Goal: Check status: Check status

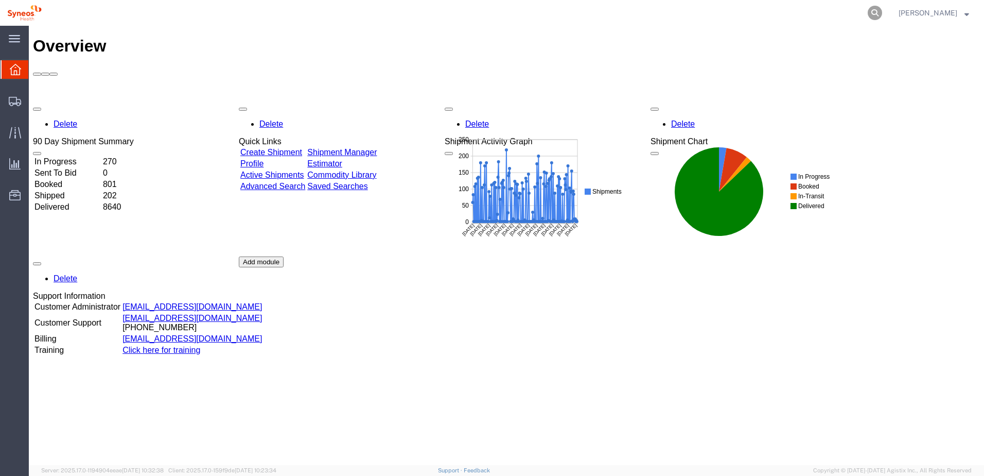
click at [882, 11] on icon at bounding box center [875, 13] width 14 height 14
click at [764, 13] on input "search" at bounding box center [711, 13] width 313 height 25
paste input "56549485"
type input "56549485"
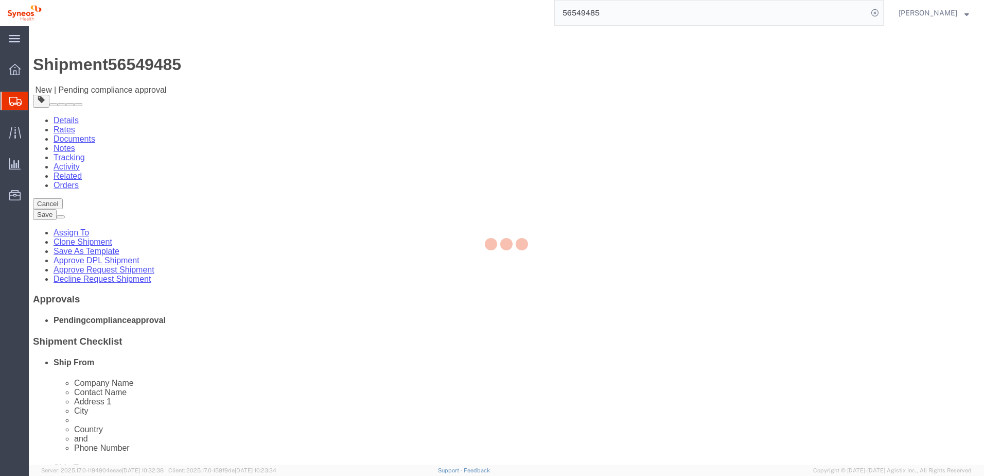
select select "48853"
select select
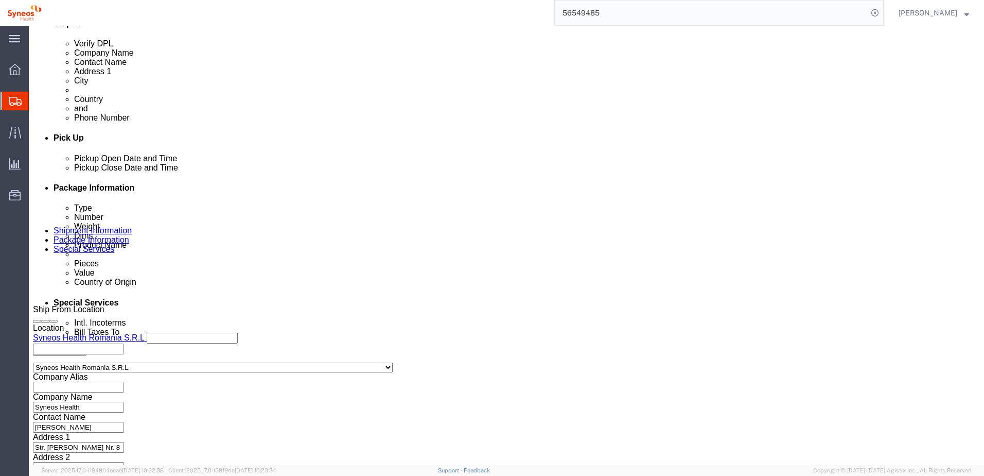
scroll to position [446, 0]
click button "Continue"
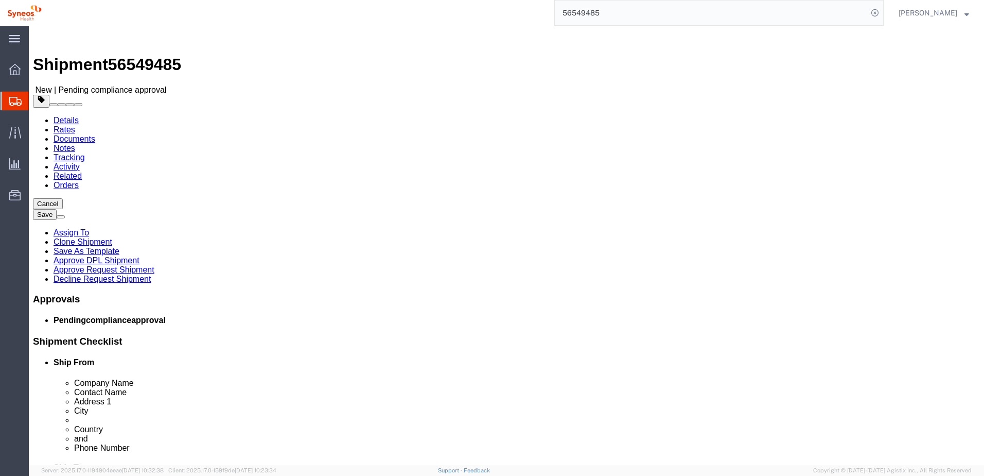
drag, startPoint x: 821, startPoint y: 69, endPoint x: 808, endPoint y: 92, distance: 26.3
drag, startPoint x: 808, startPoint y: 92, endPoint x: 921, endPoint y: 32, distance: 128.5
click button "Save"
click icon
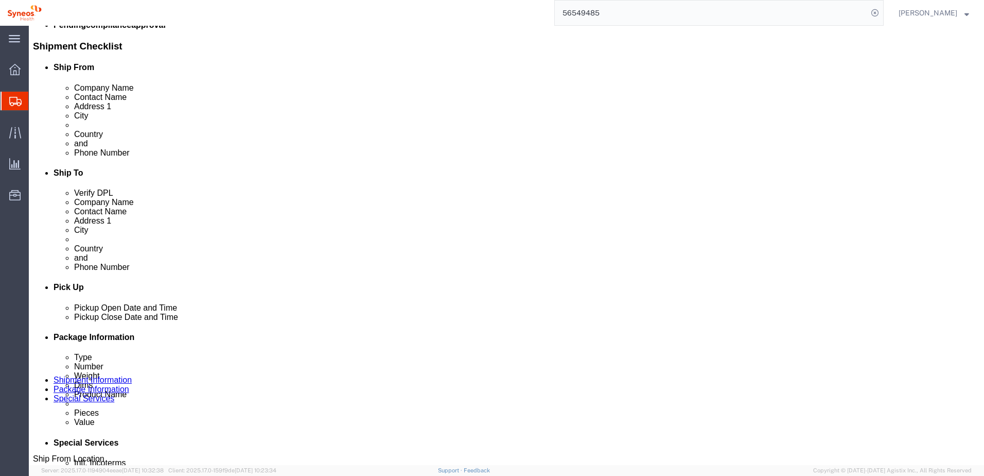
scroll to position [309, 0]
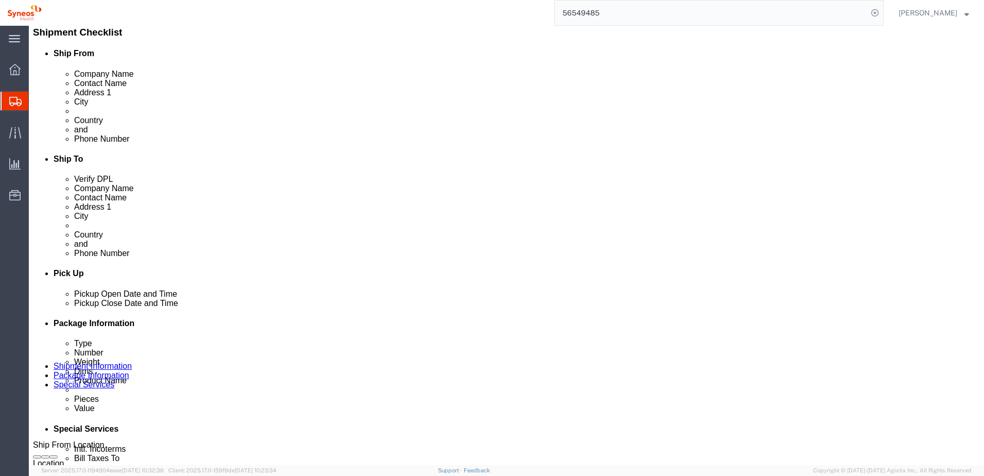
click link "Approve DPL Shipment"
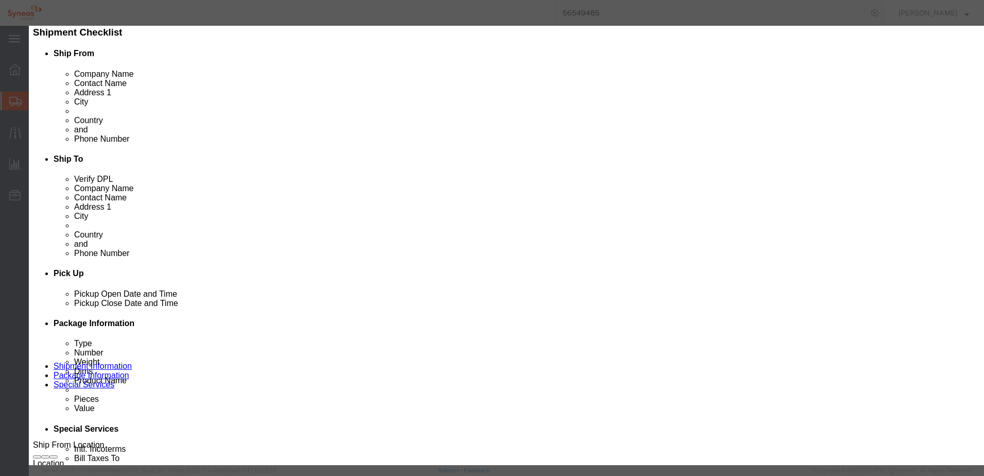
click button "Yes"
click icon "button"
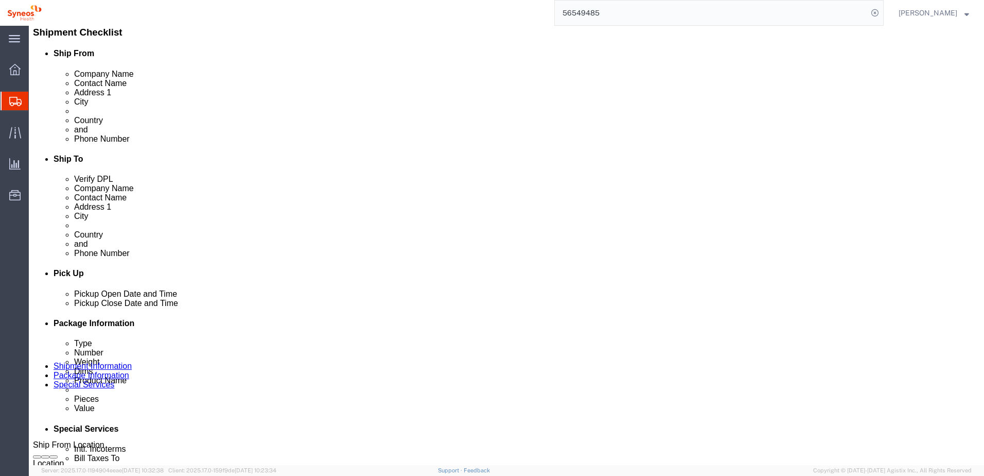
click link "Approve Request Shipment"
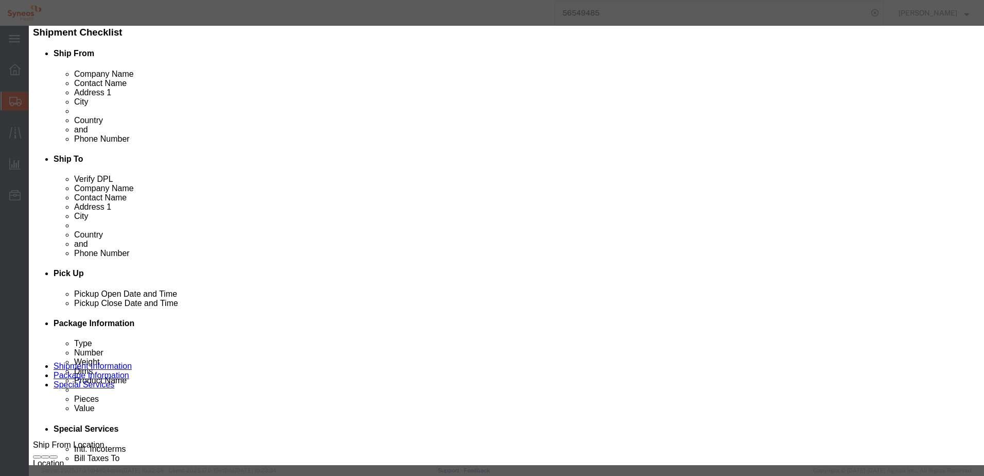
click button "Yes"
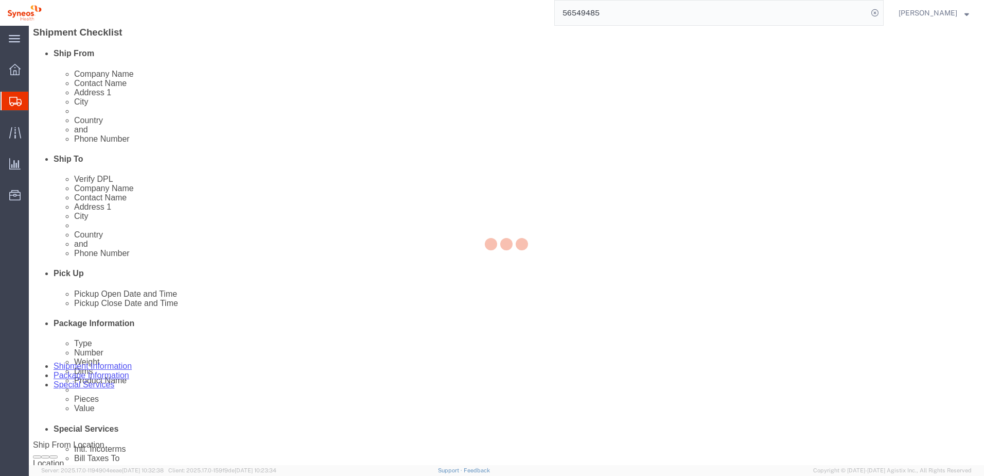
select select "48853"
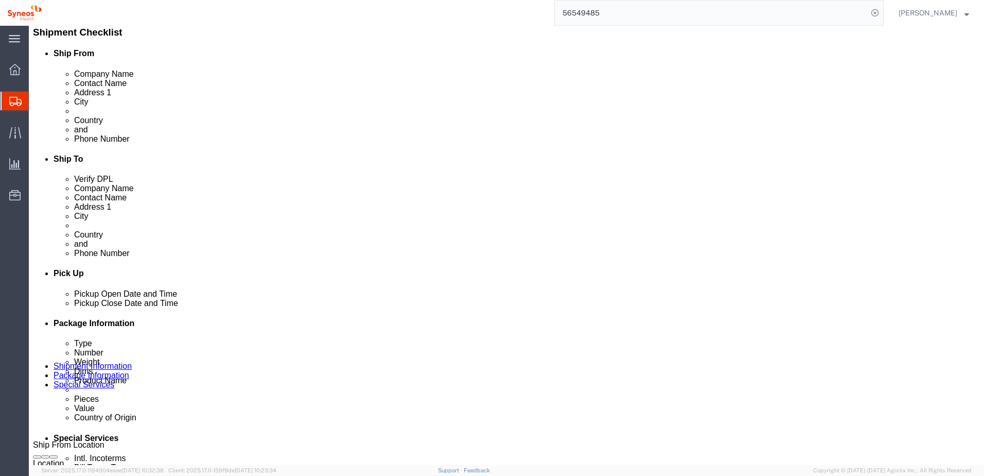
click div "Shipment Information Package Information Special Services"
click link "Notes"
